Goal: Entertainment & Leisure: Consume media (video, audio)

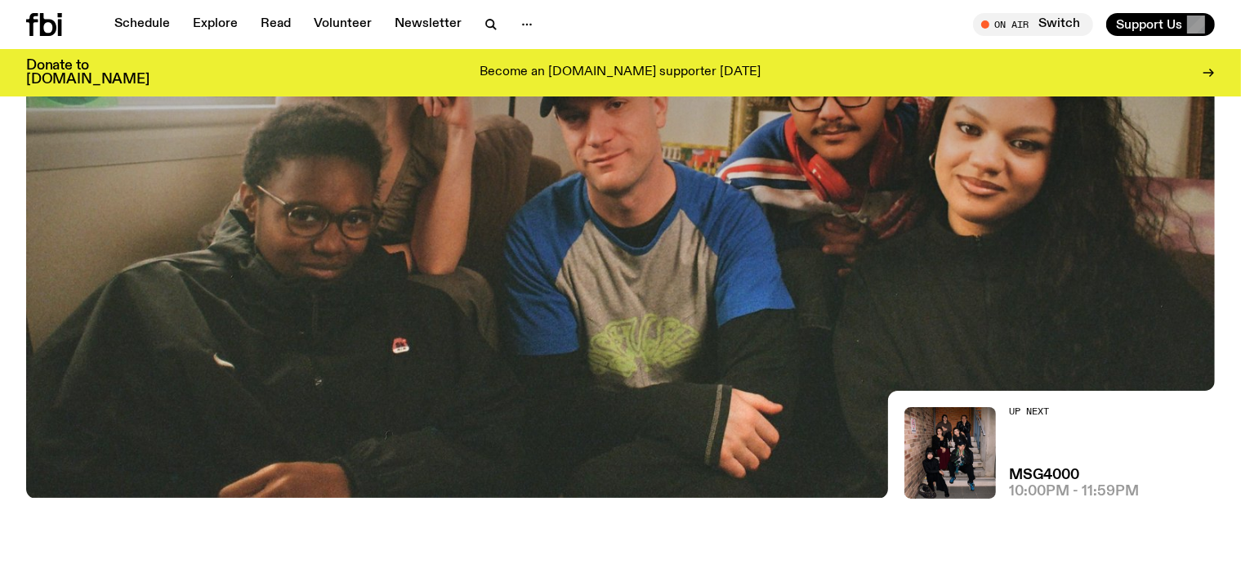
click at [641, 241] on div at bounding box center [620, 52] width 1189 height 446
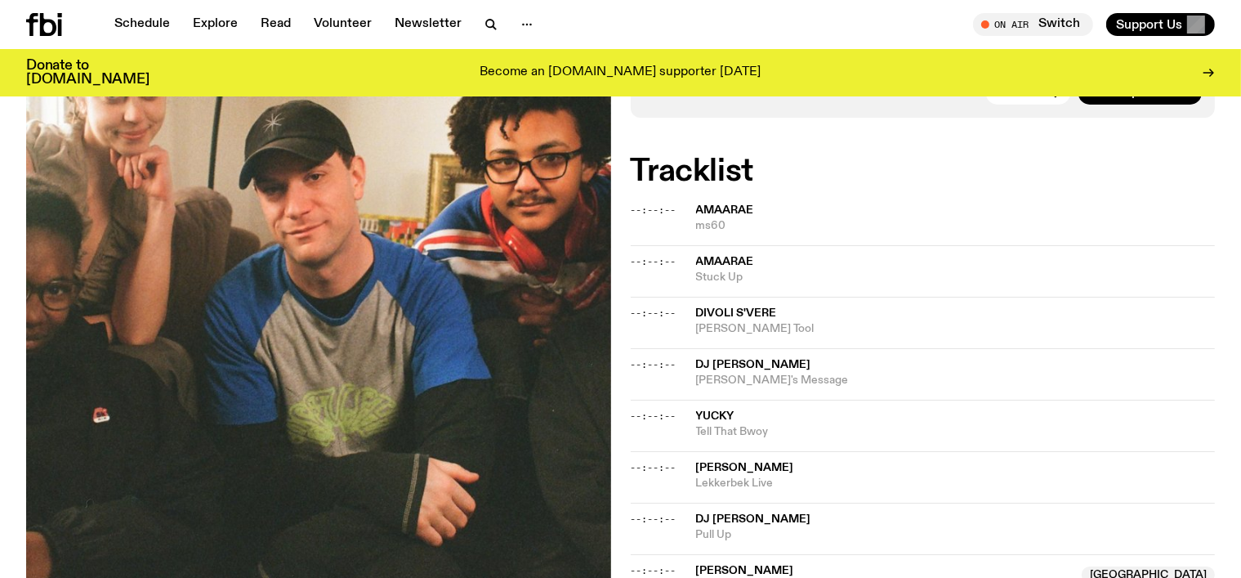
scroll to position [543, 0]
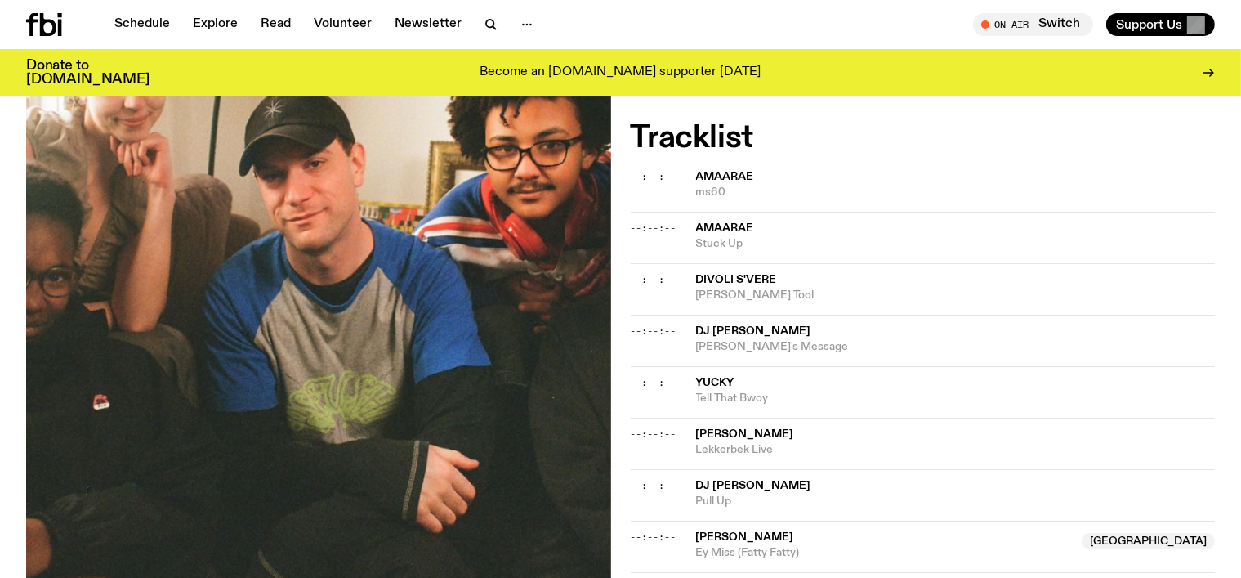
scroll to position [606, 0]
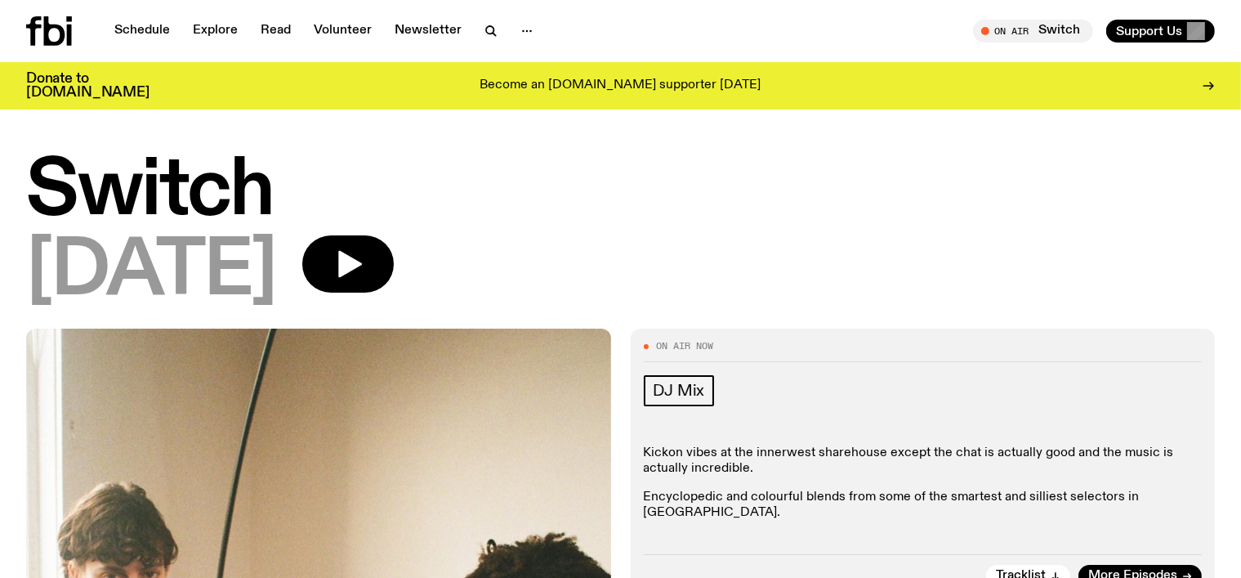
click at [856, 258] on div "[DATE]" at bounding box center [620, 272] width 1189 height 74
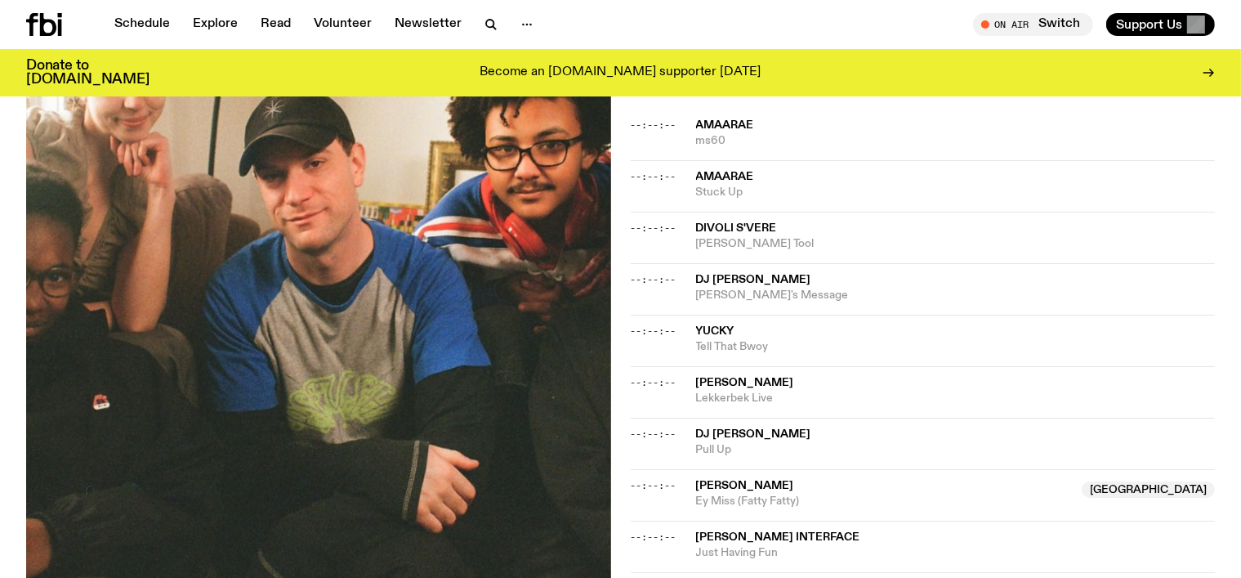
scroll to position [717, 0]
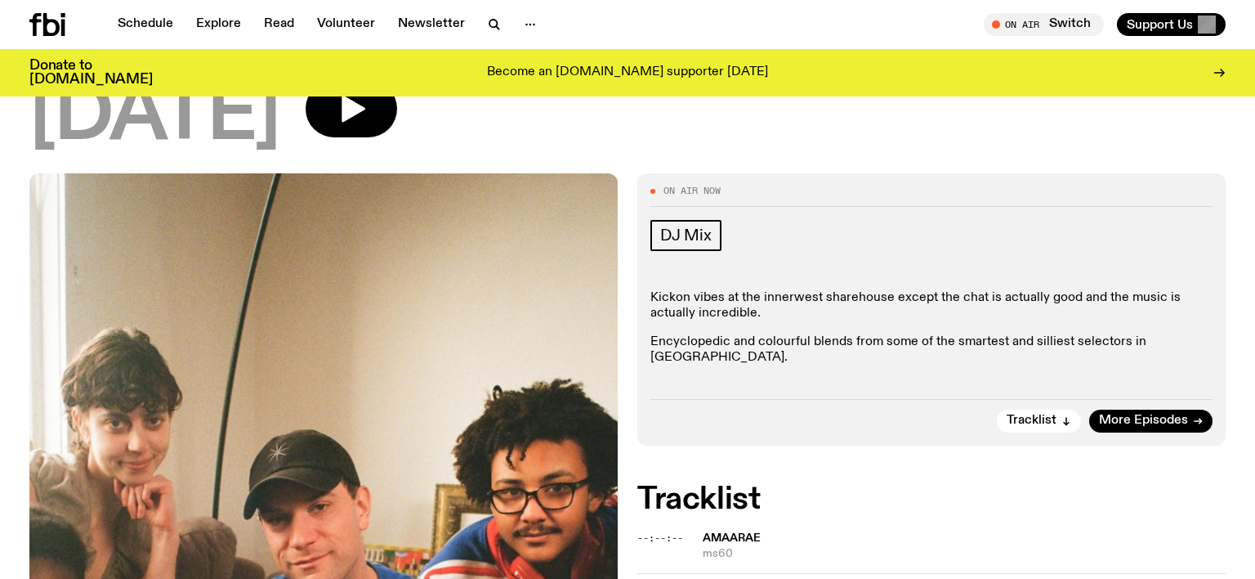
scroll to position [306, 0]
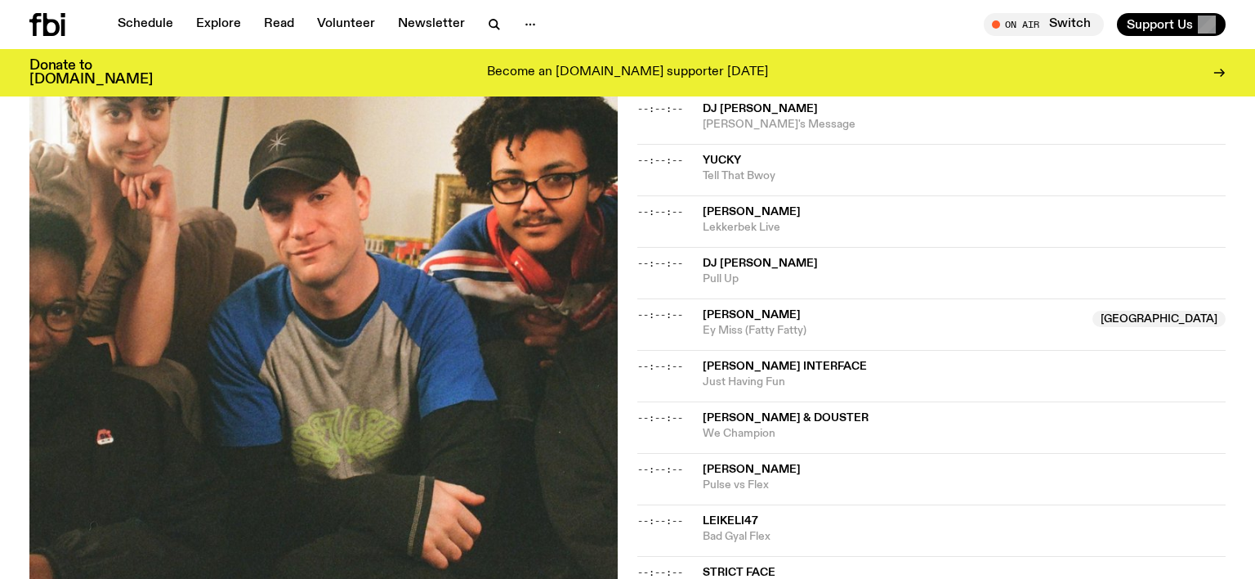
scroll to position [838, 0]
